Goal: Entertainment & Leisure: Consume media (video, audio)

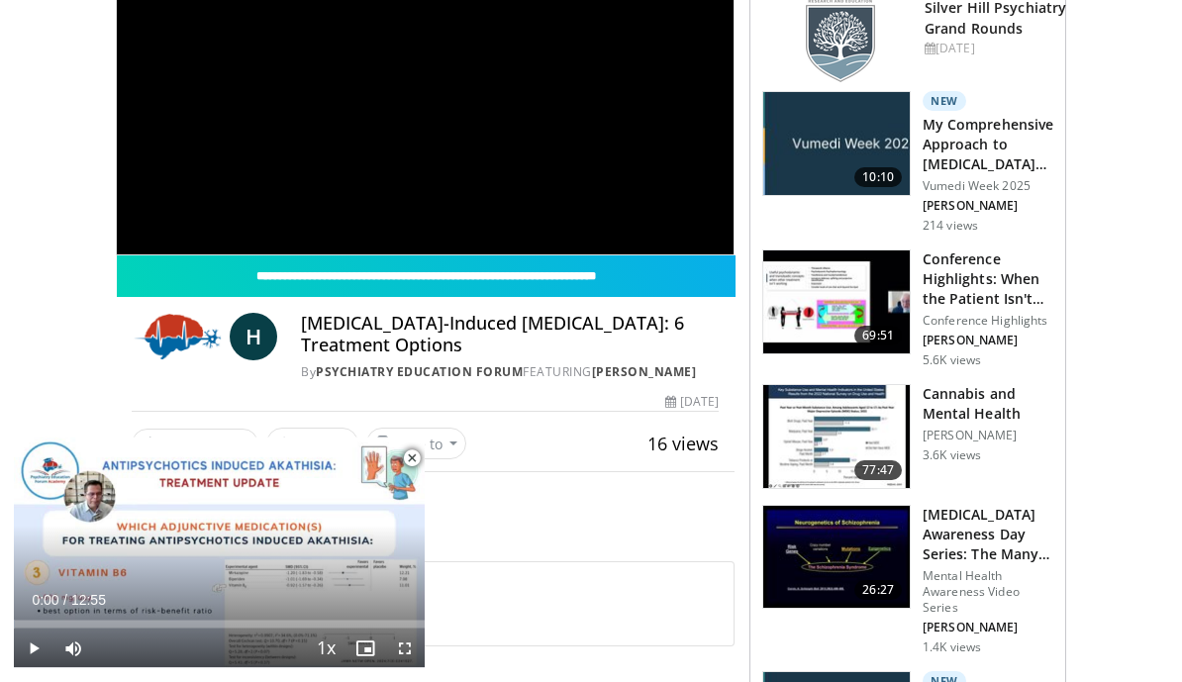
scroll to position [358, 0]
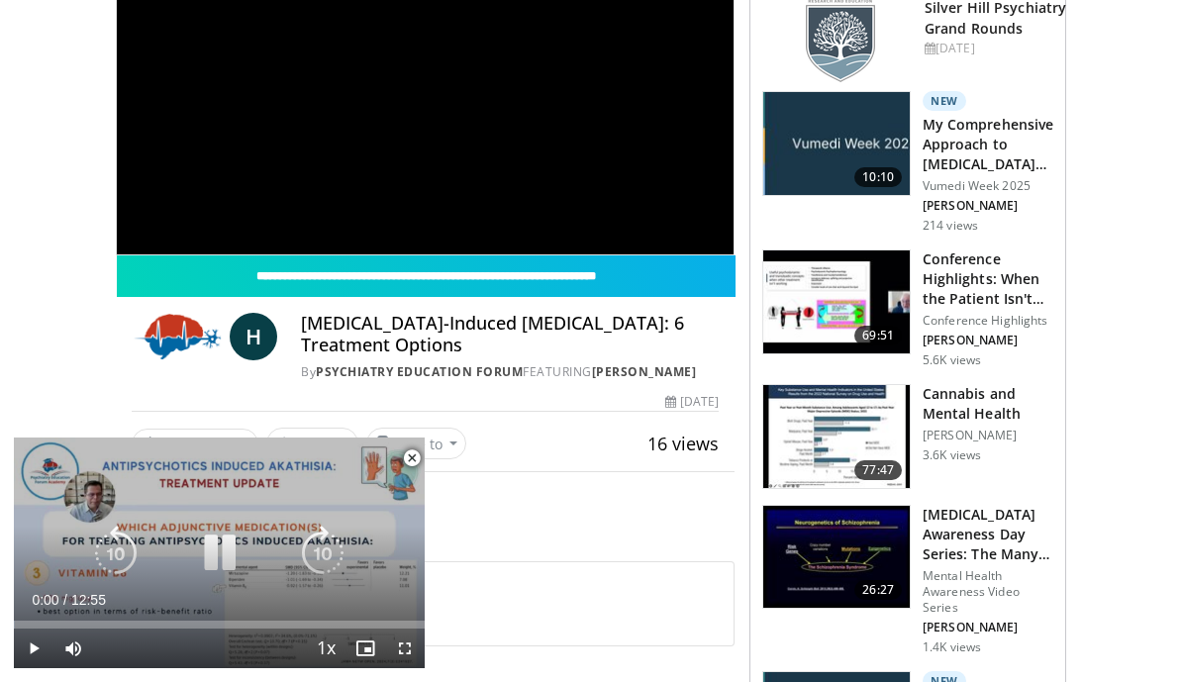
click at [377, 331] on h4 "[MEDICAL_DATA]-Induced [MEDICAL_DATA]: 6 Treatment Options" at bounding box center [510, 334] width 418 height 43
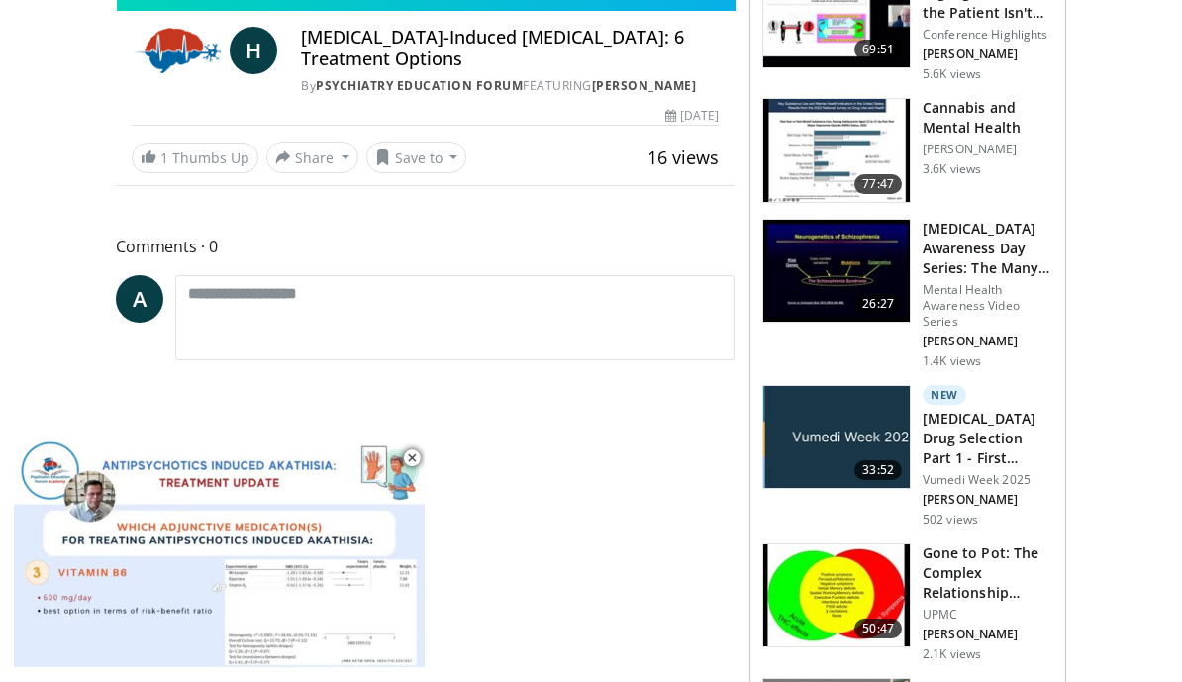
scroll to position [680, 0]
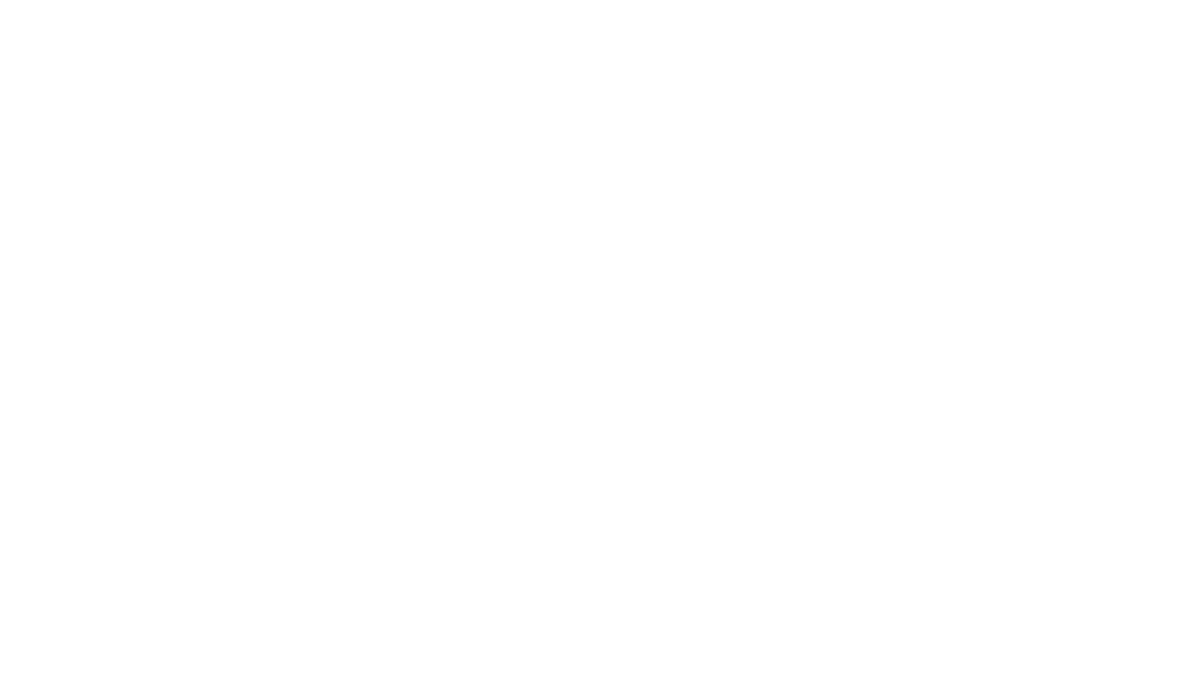
scroll to position [731, 0]
